Goal: Transaction & Acquisition: Subscribe to service/newsletter

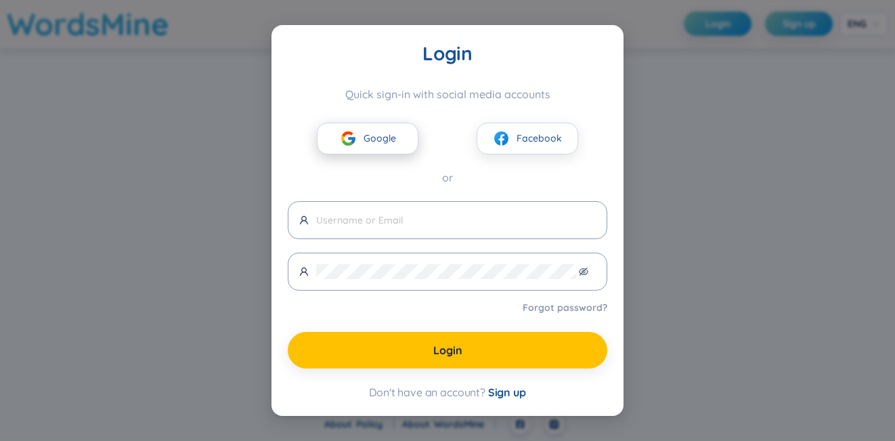
click at [351, 138] on img at bounding box center [348, 138] width 17 height 17
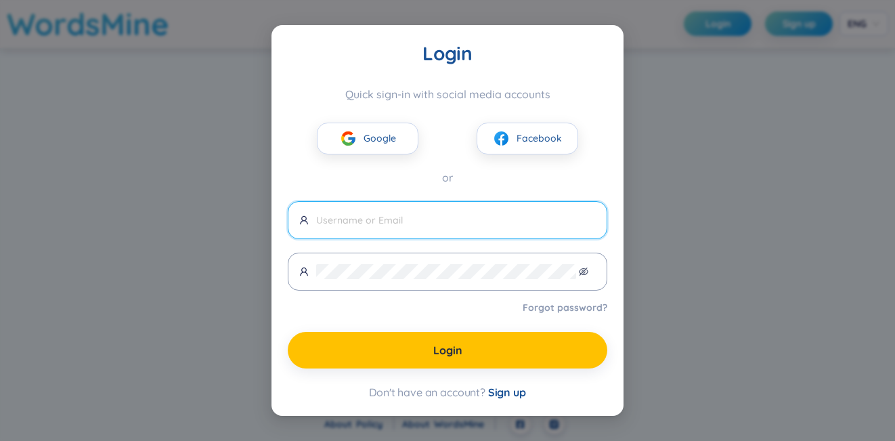
click at [378, 218] on input "text" at bounding box center [455, 219] width 279 height 15
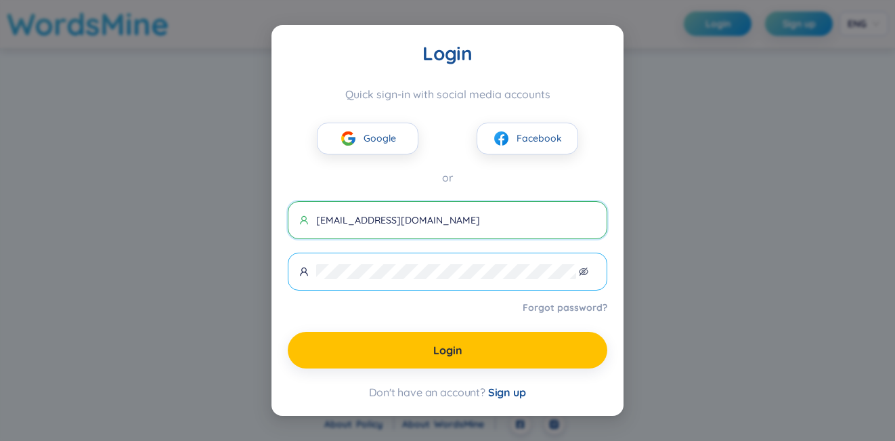
type input "nhungoc31209@gmail.com"
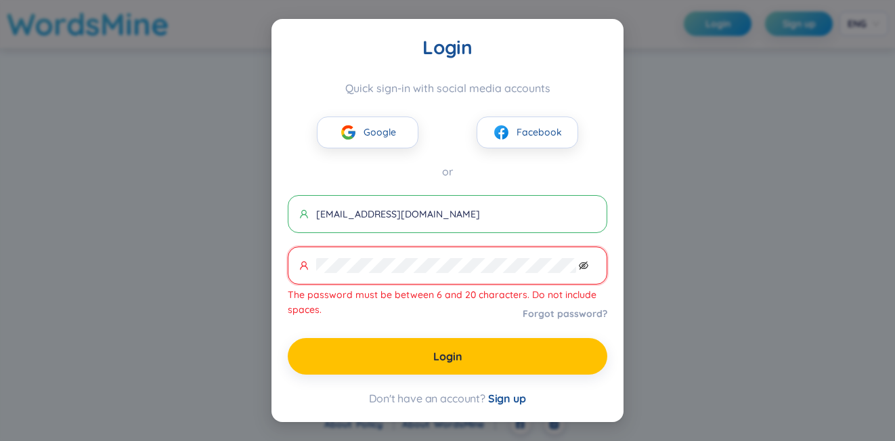
click at [585, 265] on icon "eye-invisible" at bounding box center [583, 265] width 9 height 9
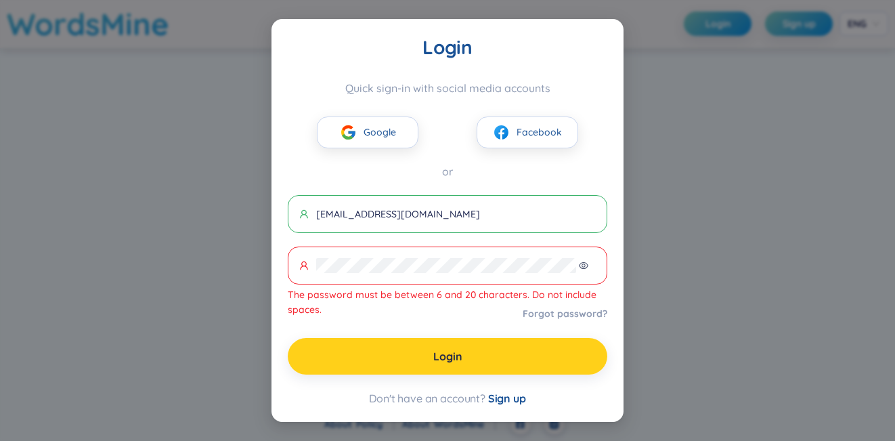
click at [465, 355] on button "Login" at bounding box center [447, 356] width 319 height 37
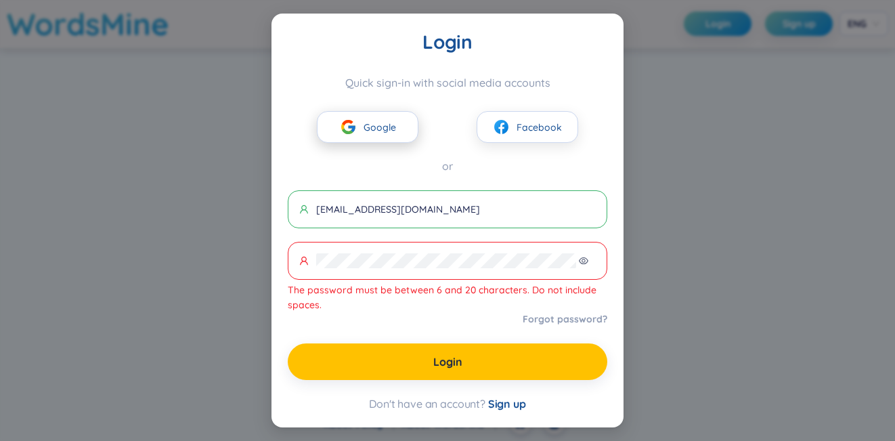
click at [346, 133] on img at bounding box center [348, 126] width 17 height 17
click at [508, 401] on span "Sign up" at bounding box center [507, 404] width 38 height 14
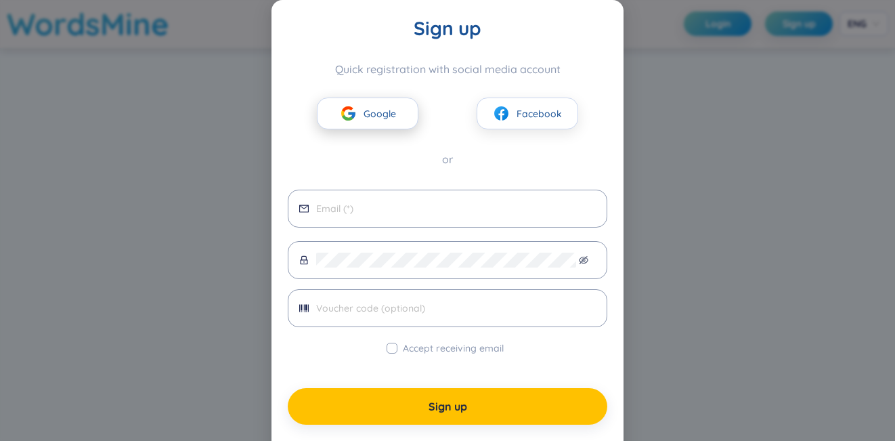
click at [365, 112] on span "Google" at bounding box center [379, 113] width 32 height 15
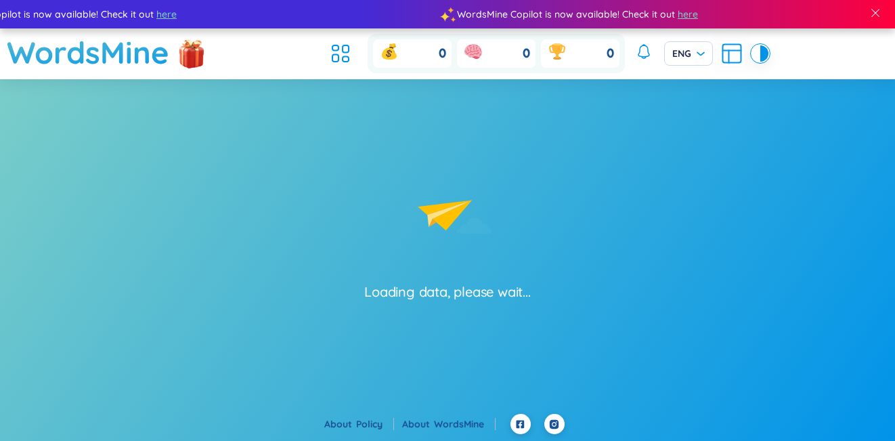
click at [365, 112] on div "Loading data, please wait..." at bounding box center [447, 190] width 895 height 222
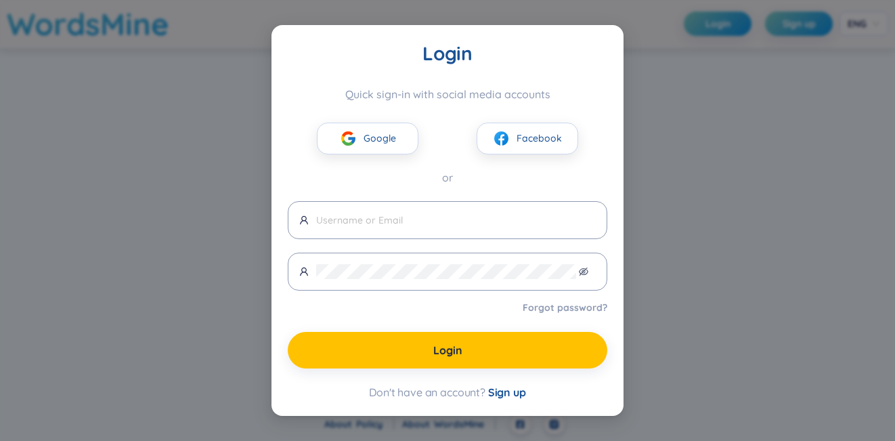
click at [127, 255] on div "Login Quick sign-in with social media accounts Google Facebook or Forgot passwo…" at bounding box center [447, 220] width 895 height 441
click at [398, 129] on button "Google" at bounding box center [368, 138] width 102 height 32
click at [401, 135] on button "Google" at bounding box center [368, 138] width 102 height 32
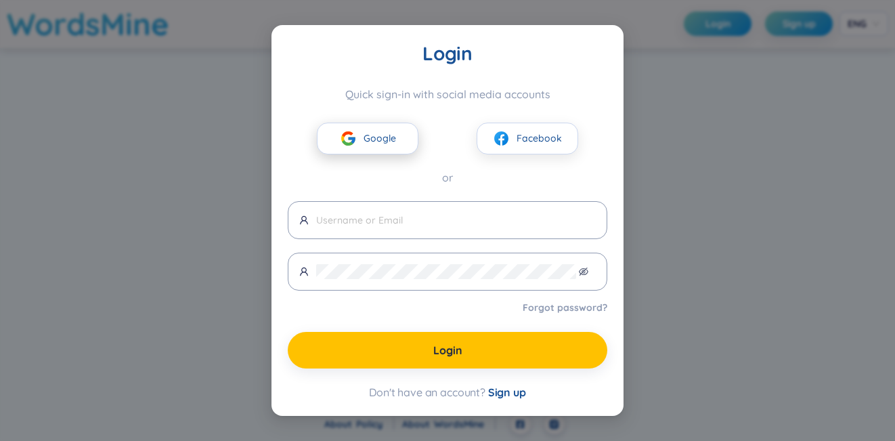
click at [403, 135] on button "Google" at bounding box center [368, 138] width 102 height 32
click at [504, 389] on span "Sign up" at bounding box center [507, 392] width 38 height 14
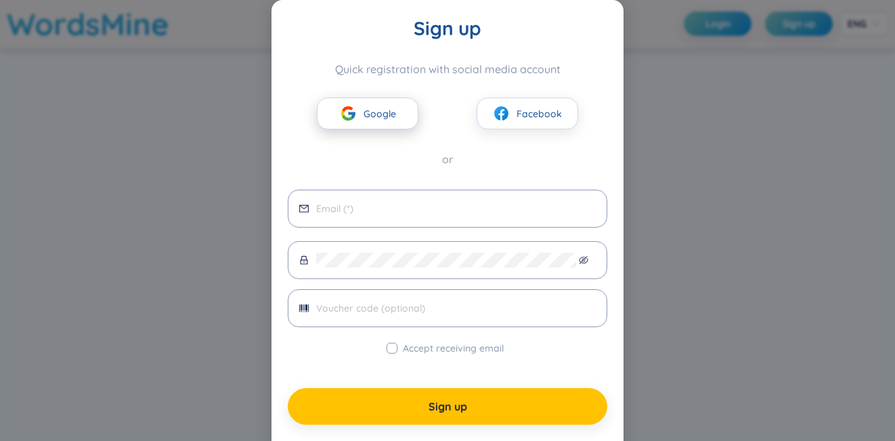
click at [370, 115] on span "Google" at bounding box center [379, 113] width 32 height 15
click at [338, 101] on button "Google" at bounding box center [368, 113] width 102 height 32
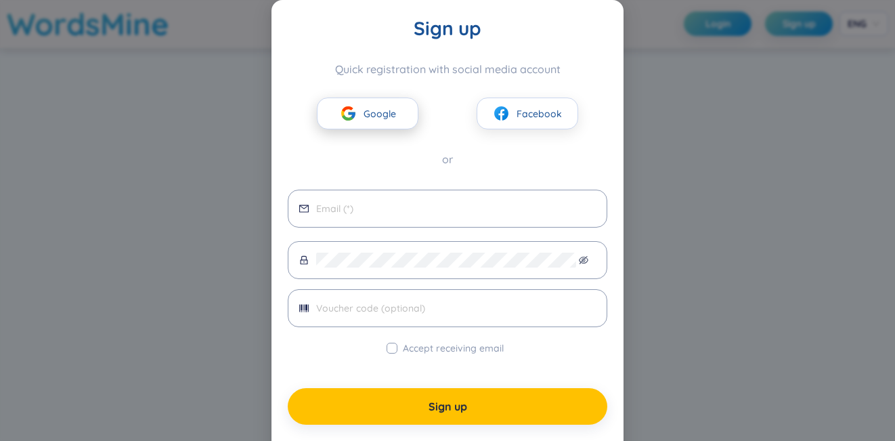
click at [341, 101] on button "Google" at bounding box center [368, 113] width 102 height 32
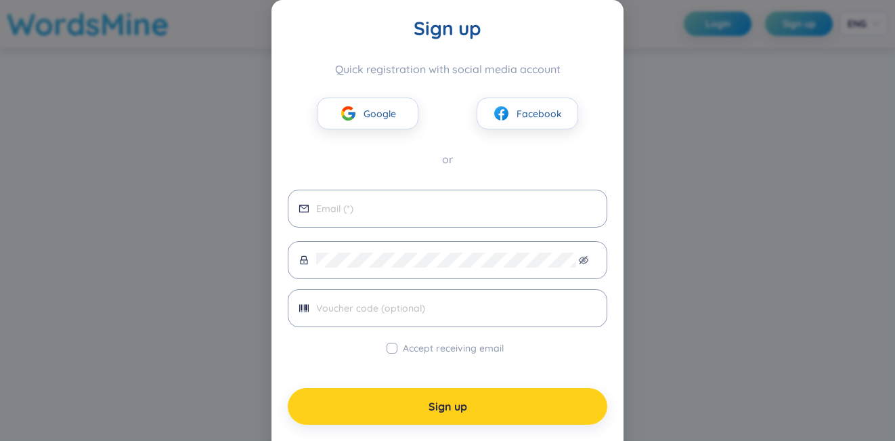
click at [466, 416] on button "Sign up" at bounding box center [447, 406] width 319 height 37
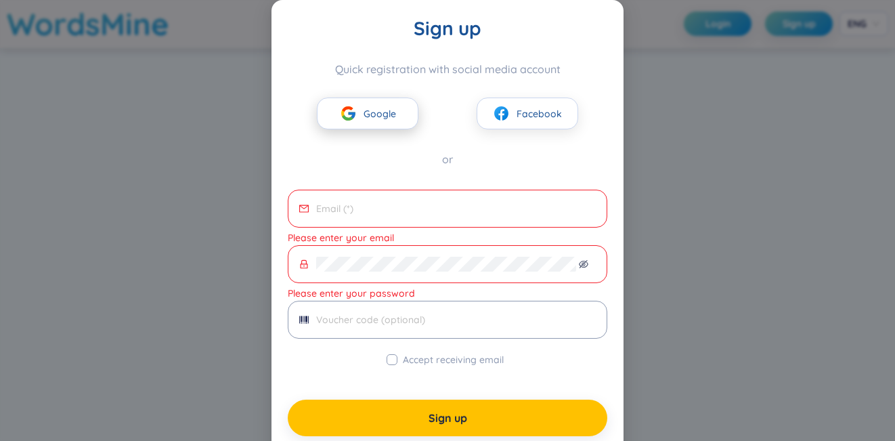
click at [372, 120] on span "Google" at bounding box center [379, 113] width 32 height 15
click at [370, 119] on span "Google" at bounding box center [379, 113] width 32 height 15
click at [368, 118] on span "Google" at bounding box center [379, 113] width 32 height 15
click at [704, 139] on div "Sign up Quick registration with social media account Google Facebook or Please …" at bounding box center [447, 220] width 895 height 441
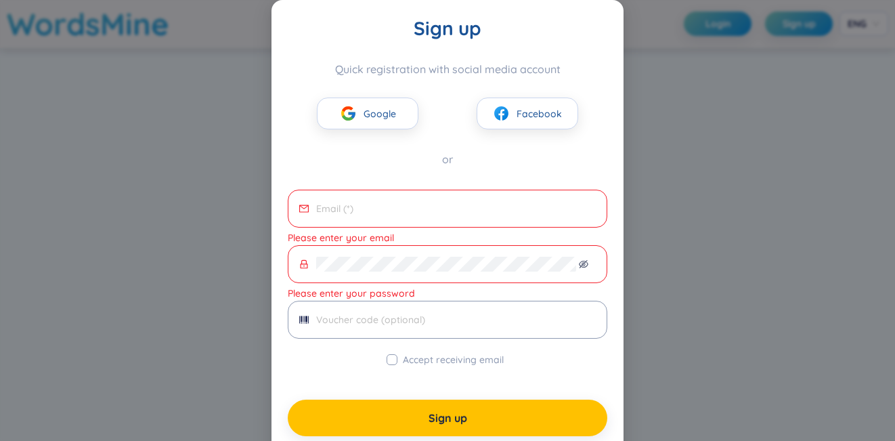
drag, startPoint x: 837, startPoint y: 303, endPoint x: 828, endPoint y: 290, distance: 16.5
drag, startPoint x: 828, startPoint y: 290, endPoint x: 796, endPoint y: 88, distance: 204.2
click at [796, 88] on div "Sign up Quick registration with social media account Google Facebook or Please …" at bounding box center [447, 220] width 895 height 441
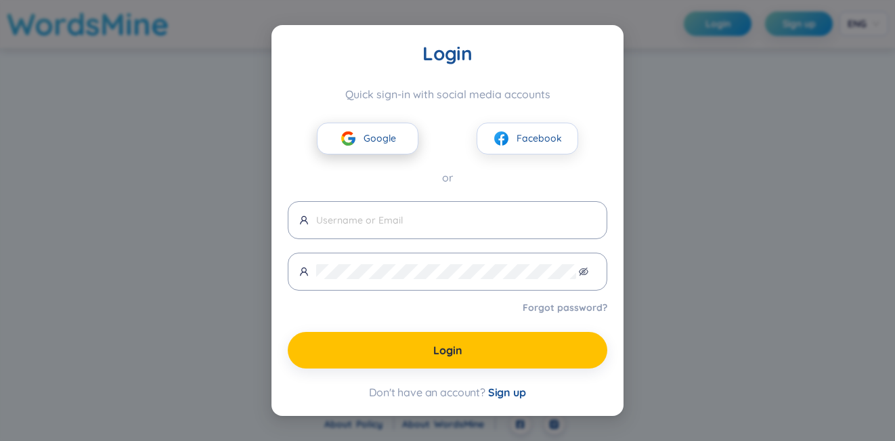
click at [352, 143] on img at bounding box center [348, 138] width 17 height 17
click at [523, 395] on span "Sign up" at bounding box center [507, 392] width 38 height 14
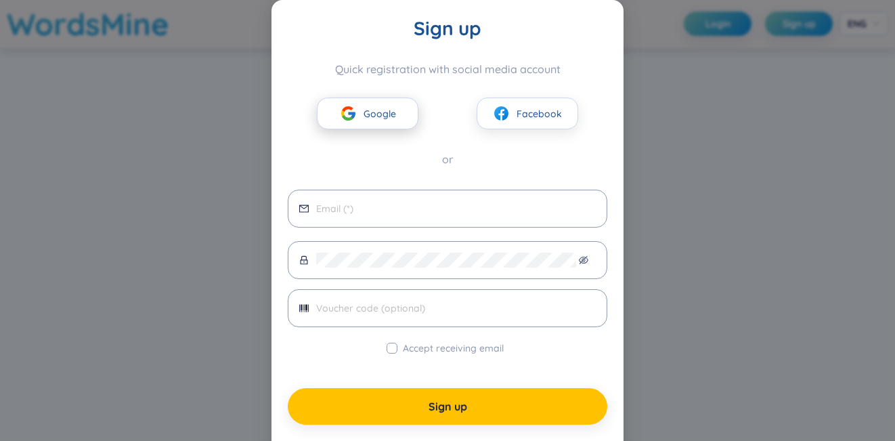
click at [366, 122] on button "Google" at bounding box center [368, 113] width 102 height 32
click at [367, 118] on span "Google" at bounding box center [379, 113] width 32 height 15
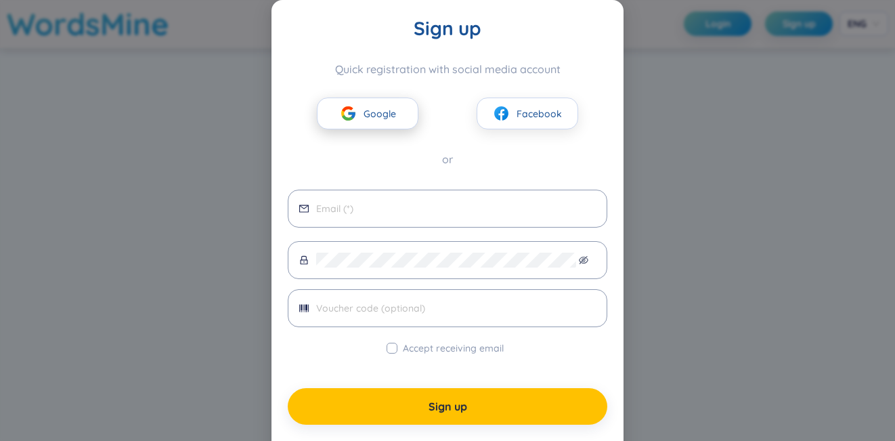
click at [367, 118] on span "Google" at bounding box center [379, 113] width 32 height 15
click at [784, 183] on div "Sign up Quick registration with social media account Google Facebook or Accept …" at bounding box center [447, 220] width 895 height 441
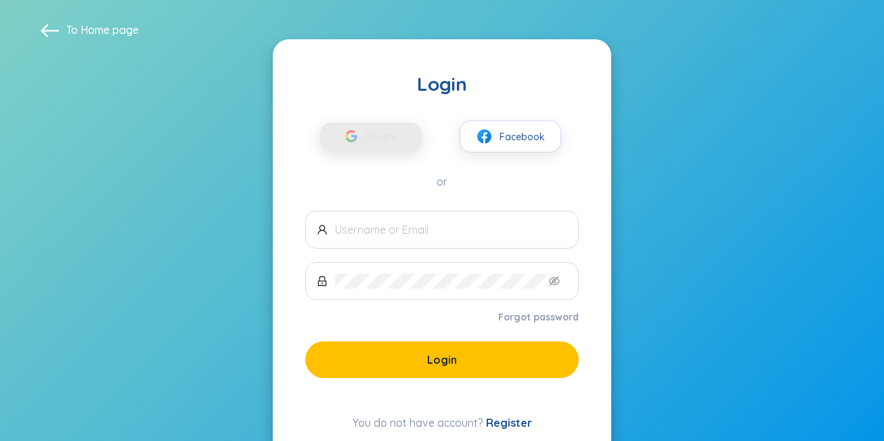
click at [340, 133] on div "button" at bounding box center [351, 138] width 26 height 30
click at [500, 143] on span "Facebook" at bounding box center [521, 136] width 45 height 15
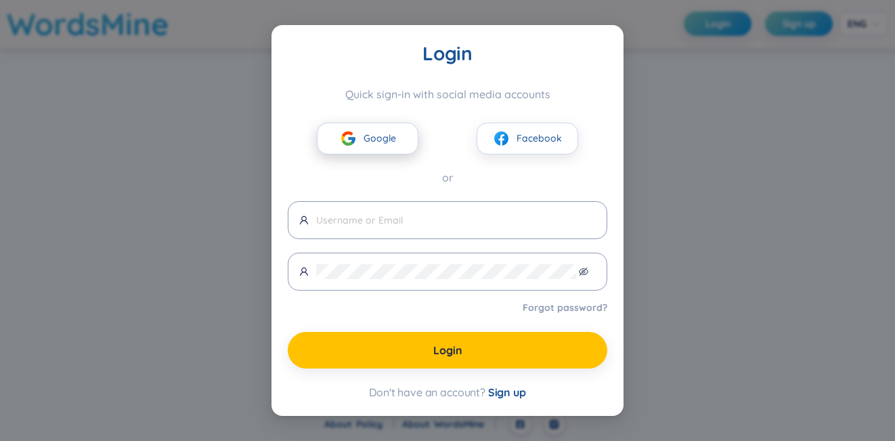
click at [389, 144] on span "Google" at bounding box center [379, 138] width 32 height 15
